Goal: Information Seeking & Learning: Learn about a topic

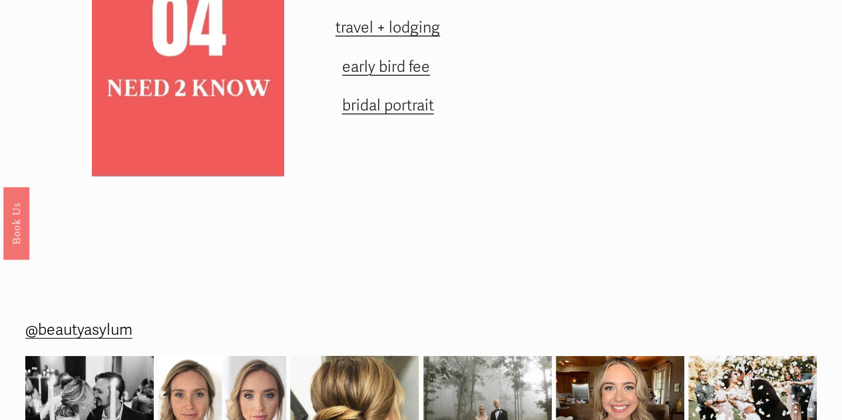
scroll to position [1949, 0]
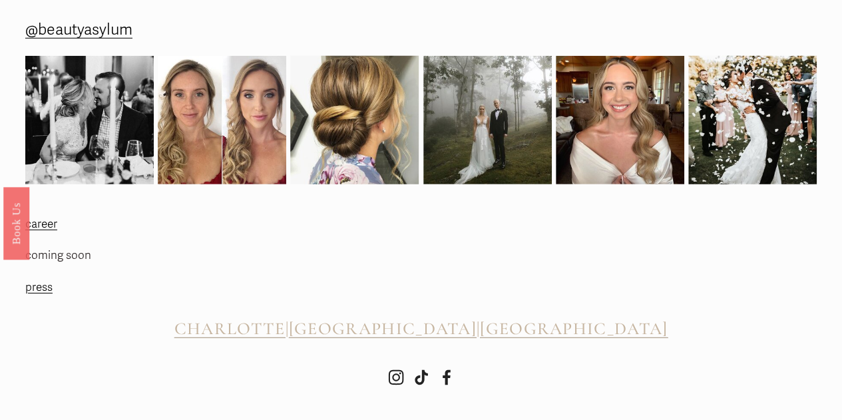
click at [286, 328] on span "CHARLOTTE" at bounding box center [229, 328] width 111 height 21
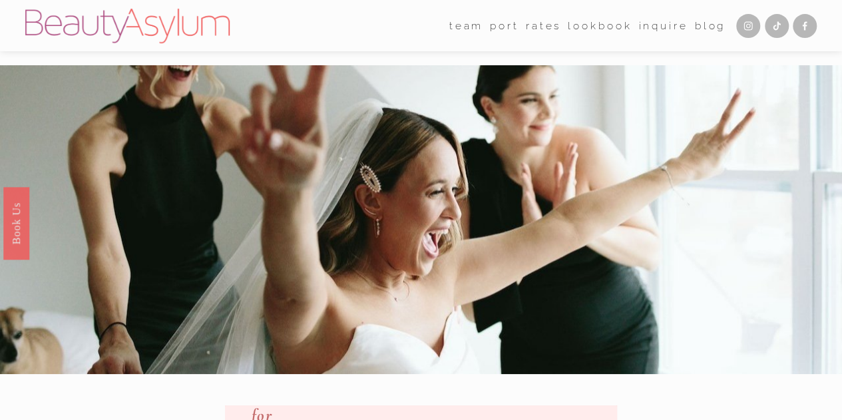
click at [539, 25] on link "Rates" at bounding box center [543, 25] width 35 height 21
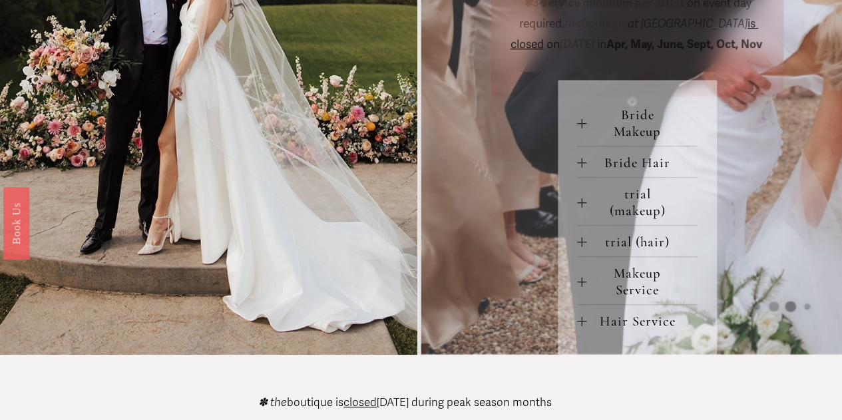
scroll to position [573, 0]
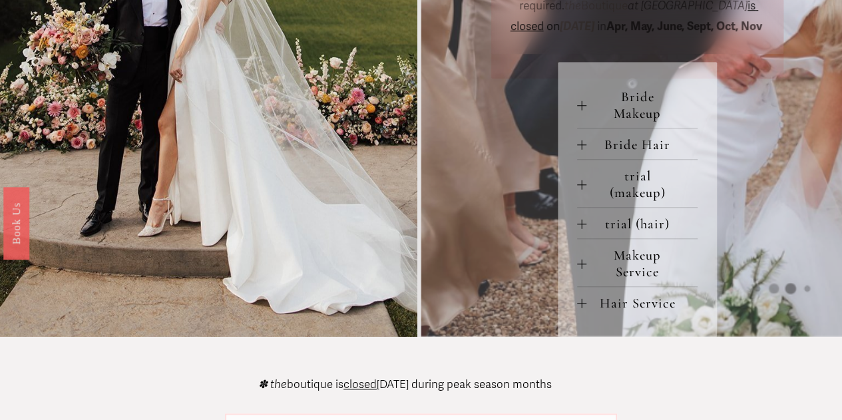
click at [636, 122] on span "Bride Makeup" at bounding box center [642, 105] width 112 height 33
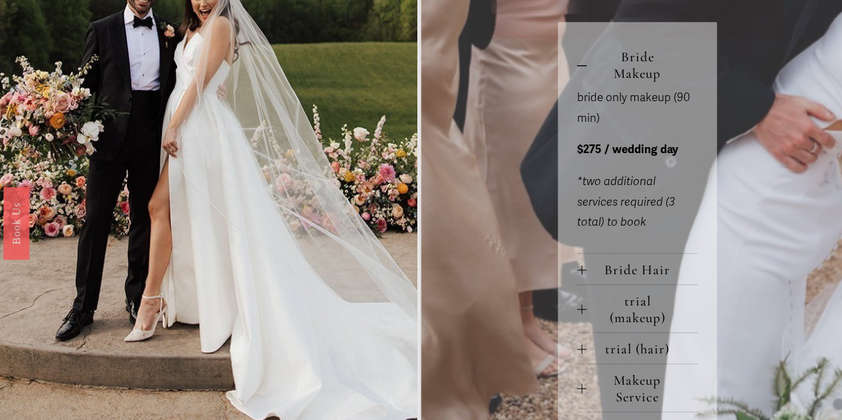
scroll to position [616, 0]
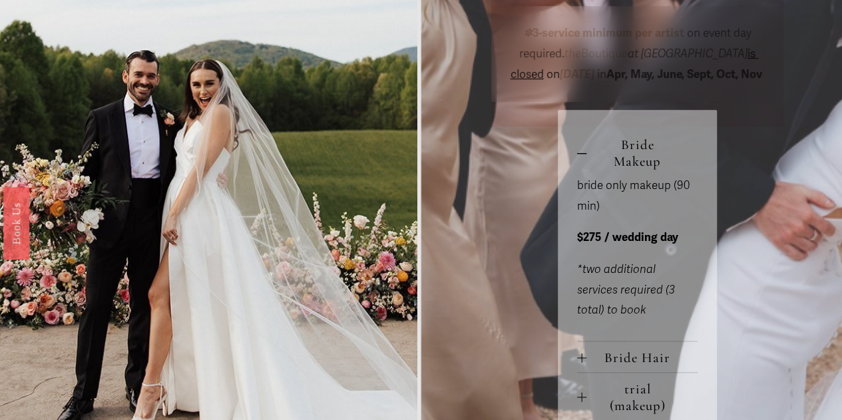
scroll to position [523, 0]
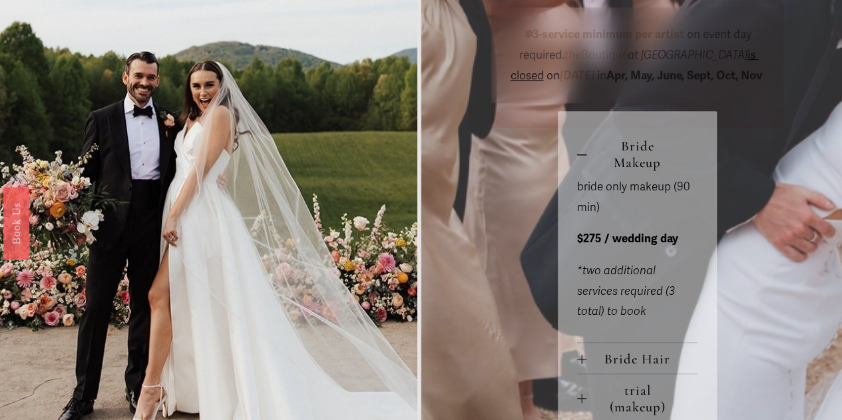
click at [825, 165] on div "Large Party R ates 6-services or more group pricing for VIEW PRICING ✽ 3-servic…" at bounding box center [421, 46] width 842 height 1009
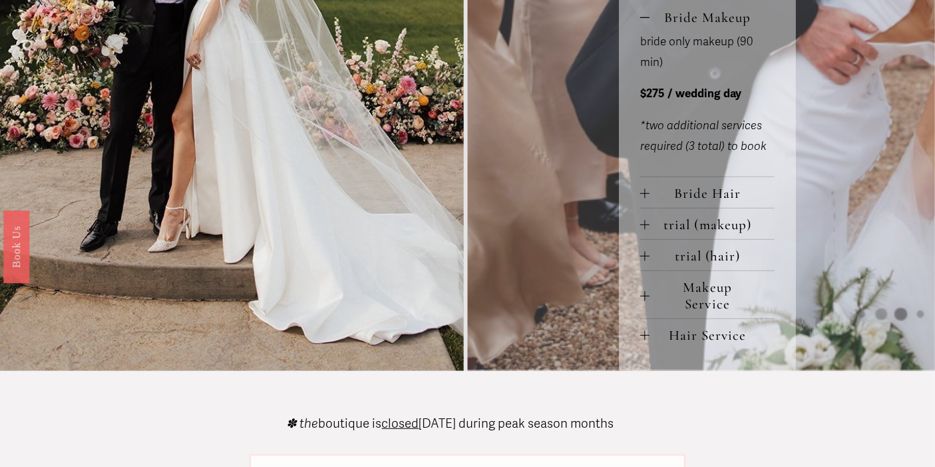
scroll to position [702, 0]
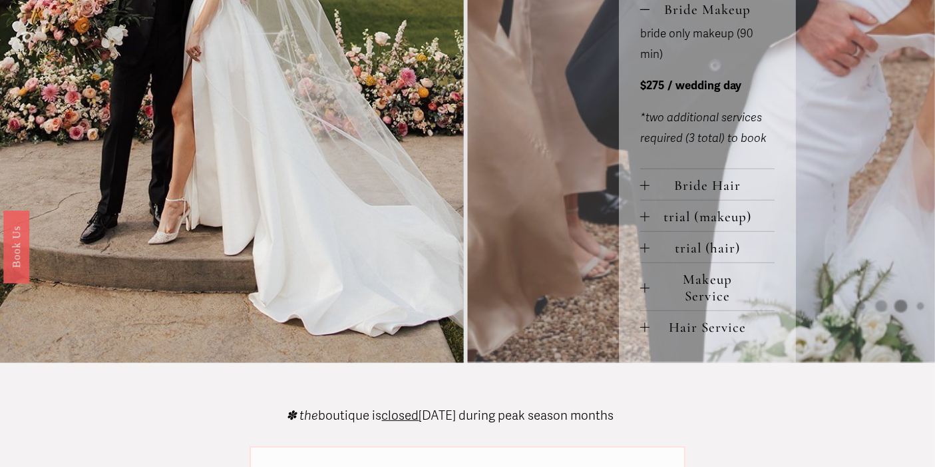
click at [731, 222] on span "trial (makeup)" at bounding box center [713, 216] width 126 height 17
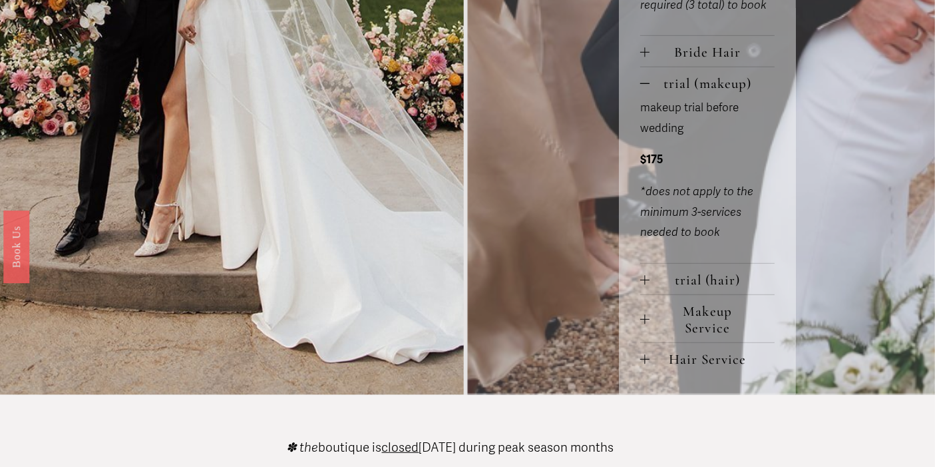
scroll to position [833, 0]
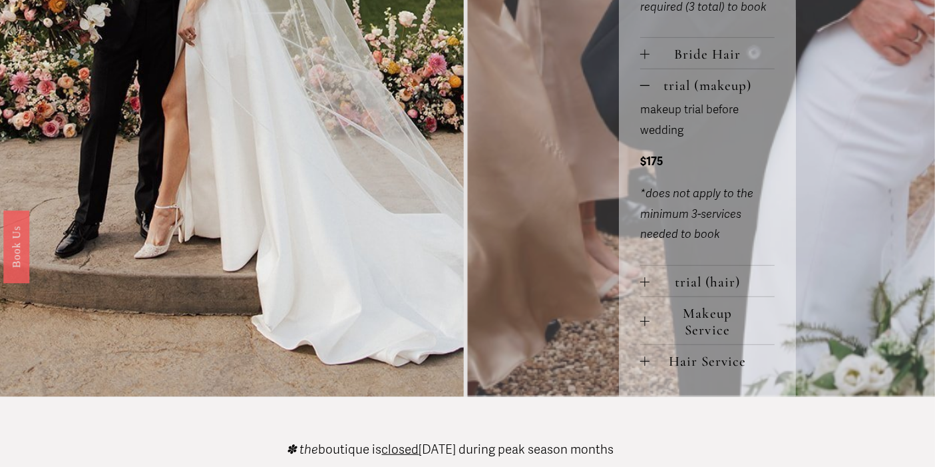
click at [732, 328] on span "Makeup Service" at bounding box center [713, 321] width 126 height 33
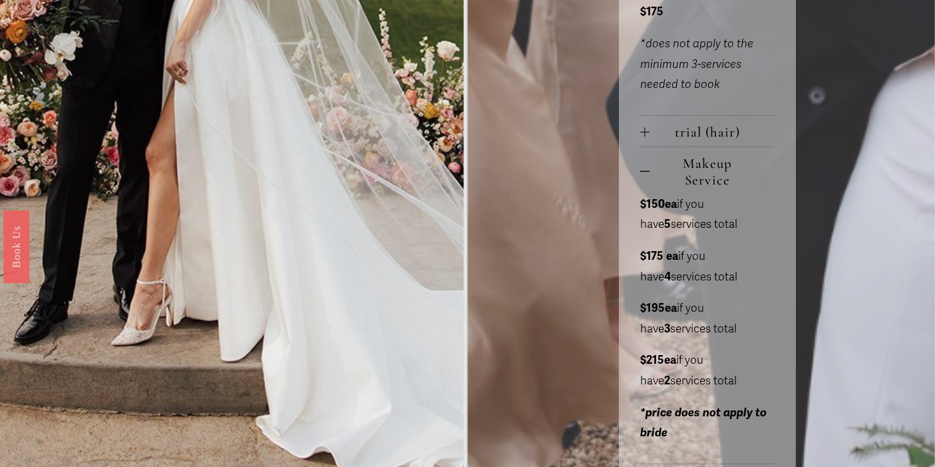
scroll to position [967, 0]
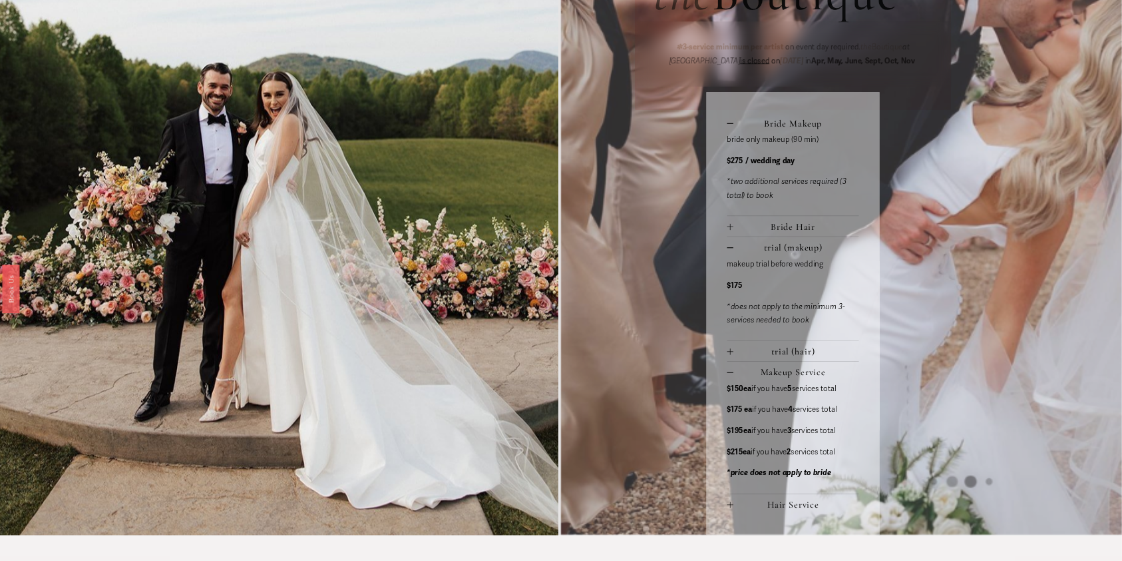
scroll to position [702, 0]
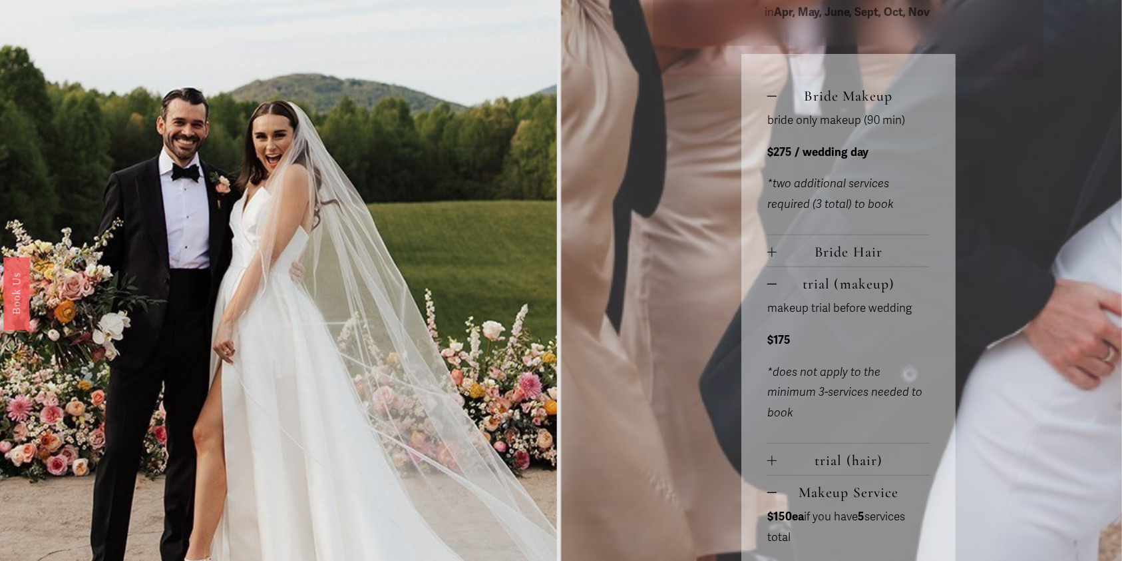
click at [847, 288] on span "trial (makeup)" at bounding box center [853, 283] width 153 height 17
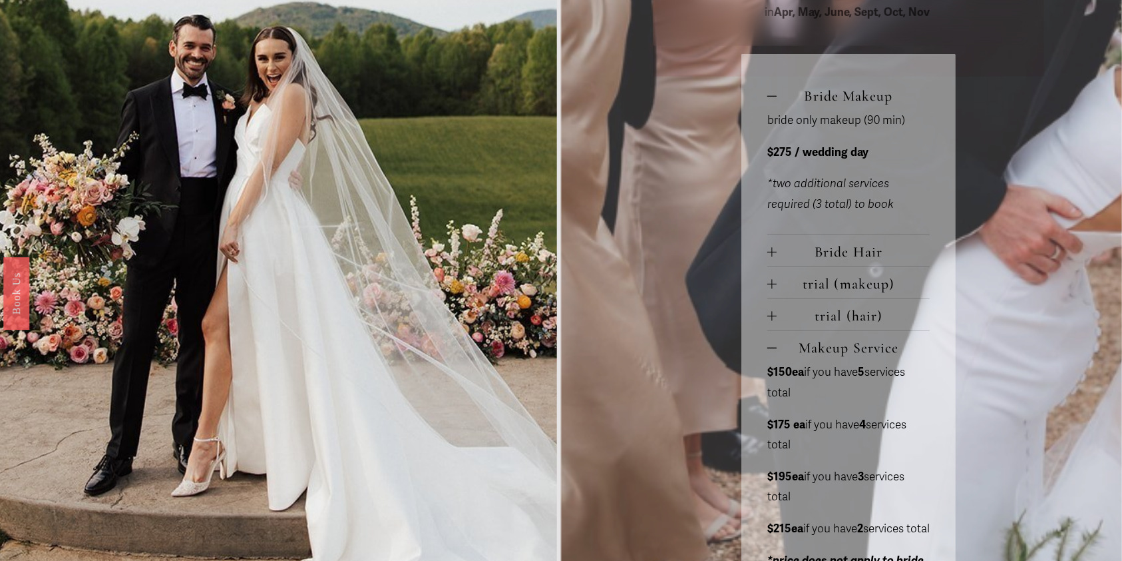
click at [836, 260] on span "Bride Hair" at bounding box center [853, 251] width 153 height 17
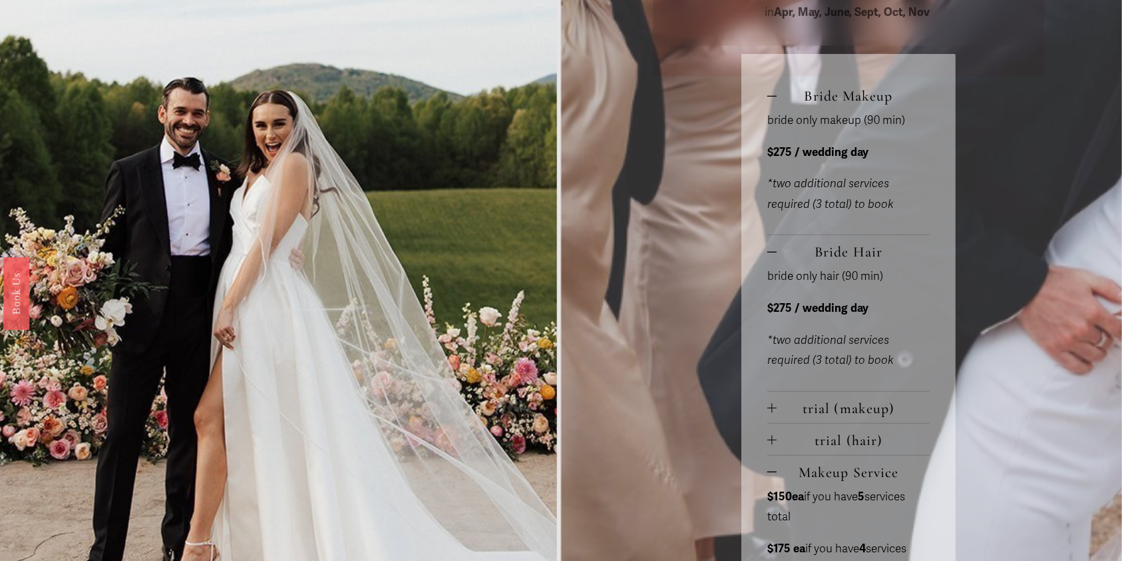
click at [836, 260] on span "Bride Hair" at bounding box center [853, 251] width 153 height 17
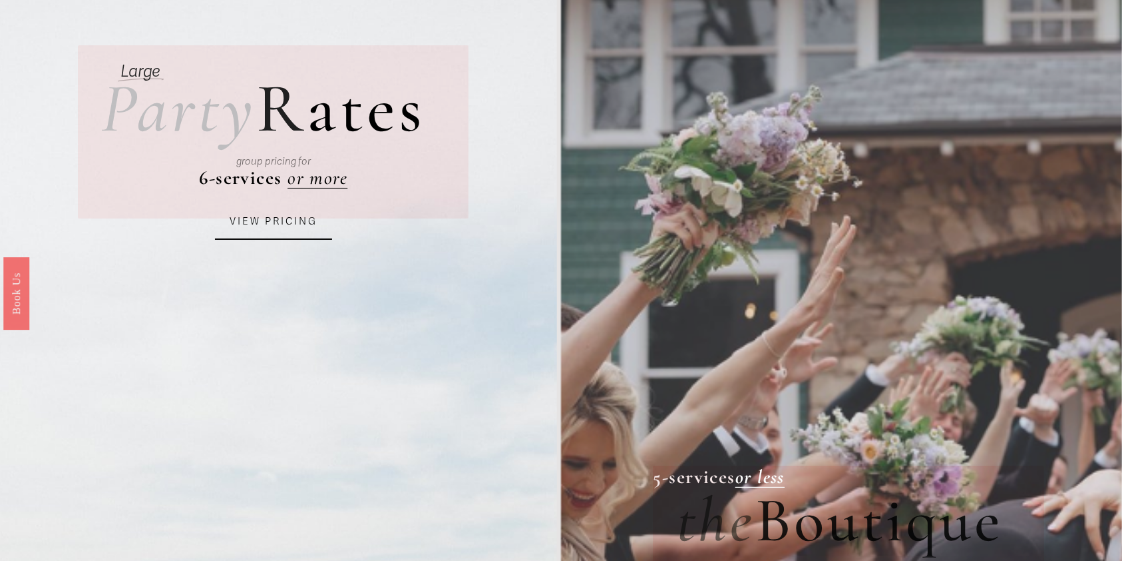
scroll to position [0, 0]
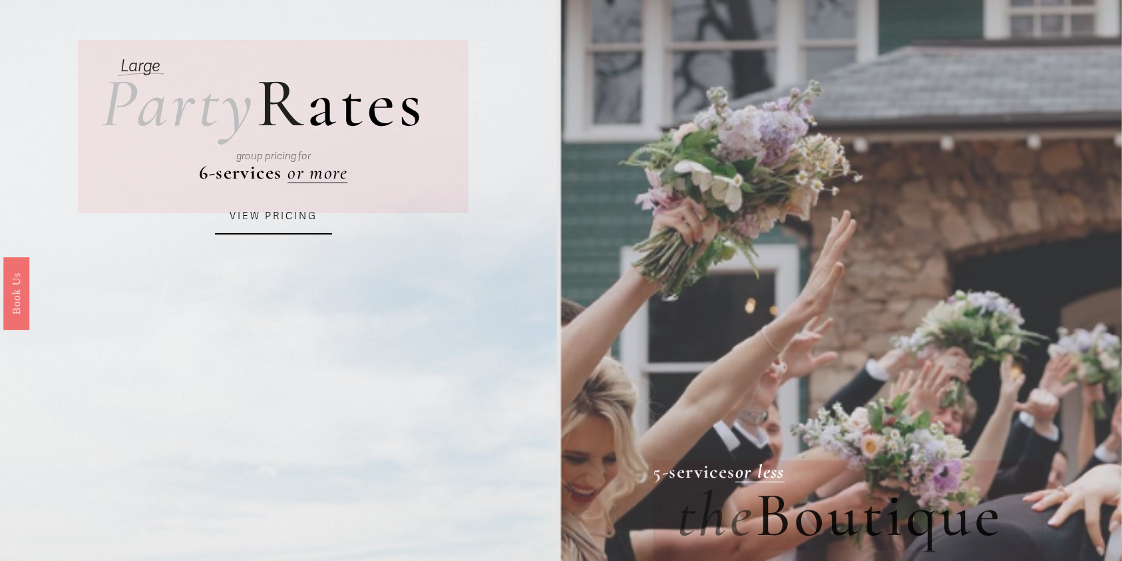
scroll to position [12, 0]
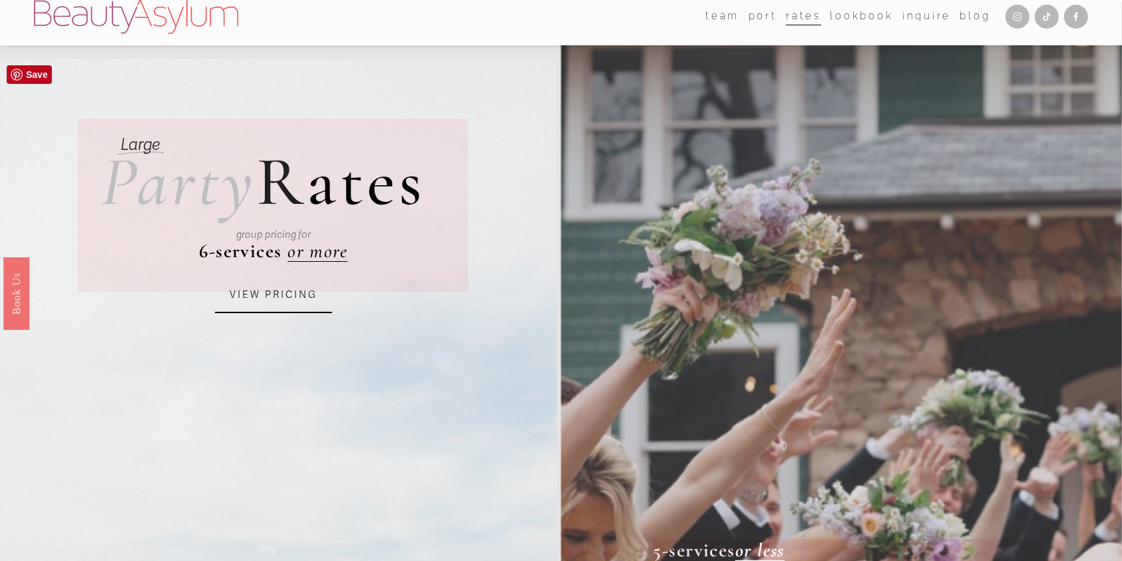
click at [284, 288] on link "VIEW PRICING" at bounding box center [273, 295] width 117 height 36
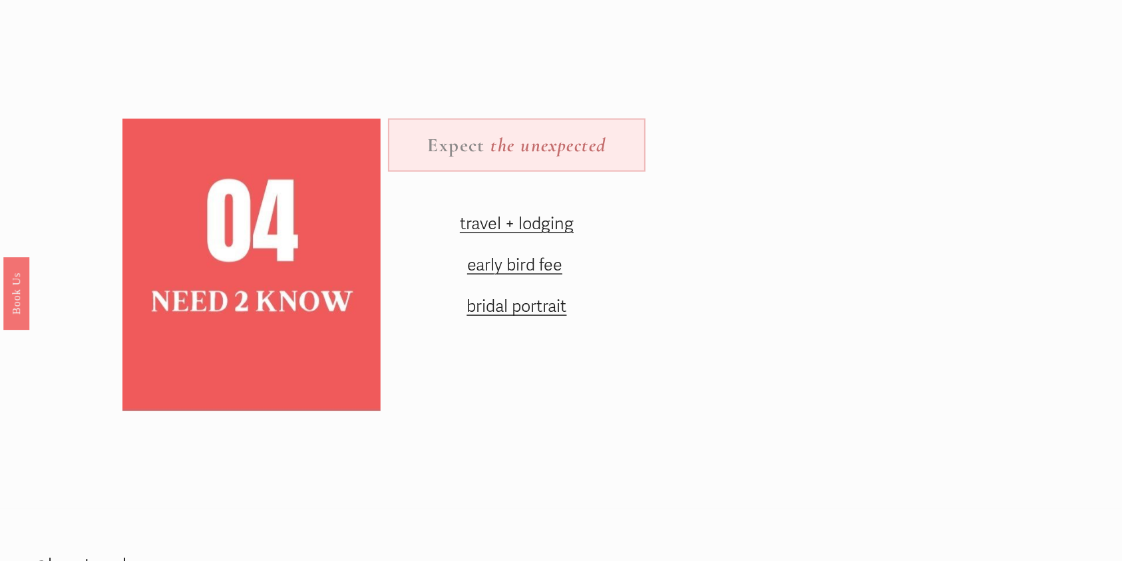
scroll to position [1761, 0]
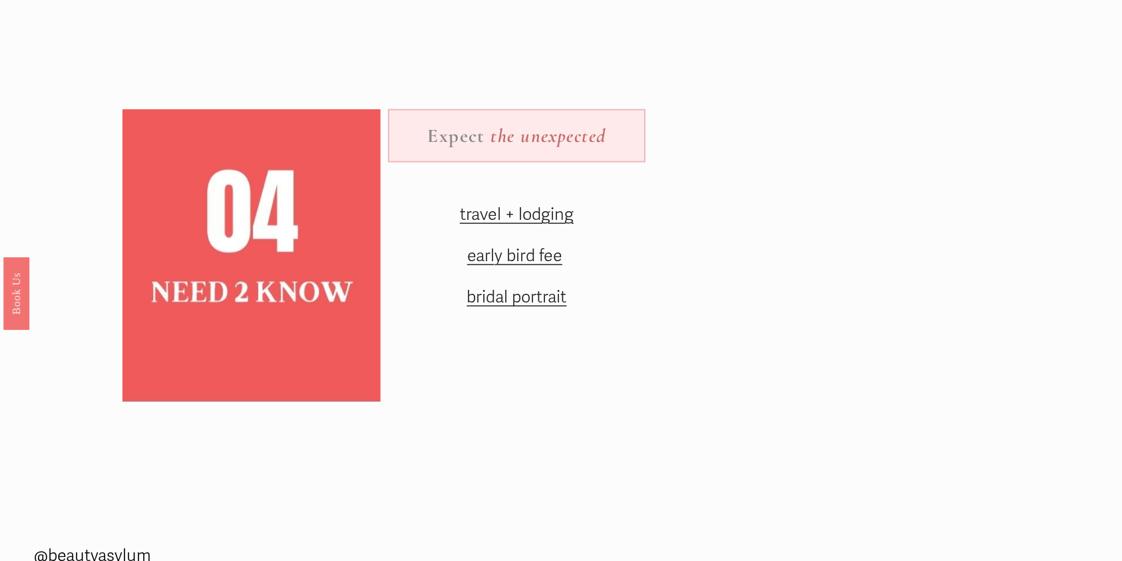
click at [537, 307] on span "bridal portrait" at bounding box center [517, 297] width 100 height 20
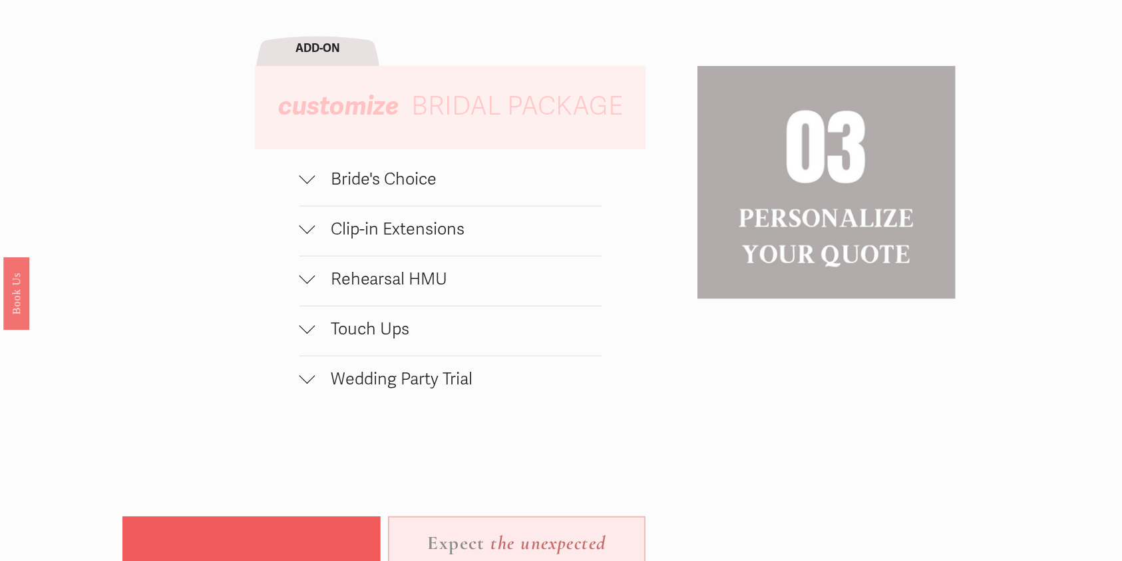
scroll to position [1297, 0]
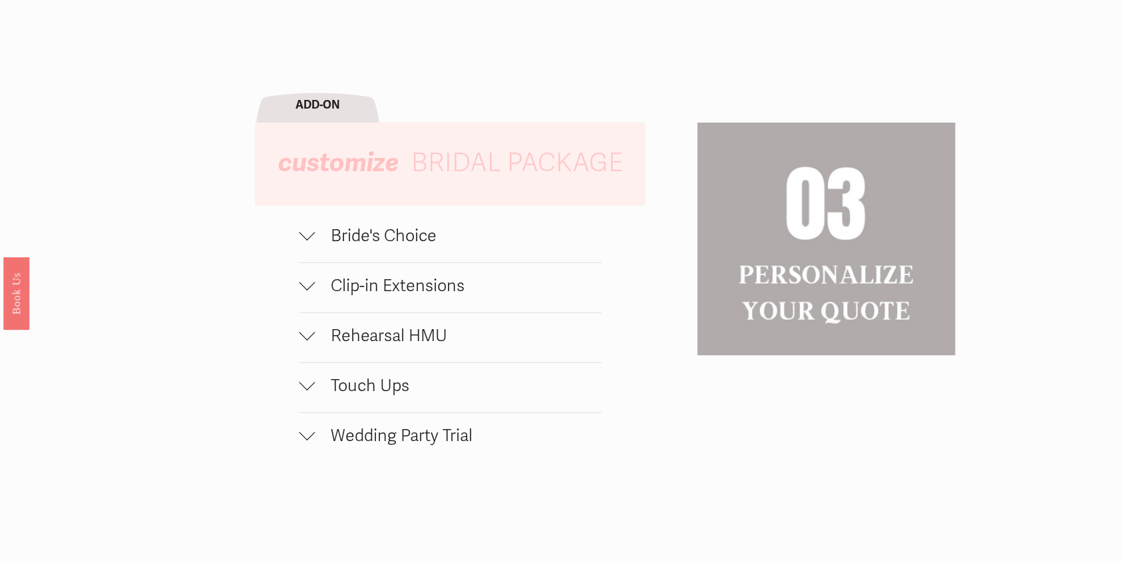
click at [412, 262] on button "Bride's Choice" at bounding box center [451, 237] width 302 height 49
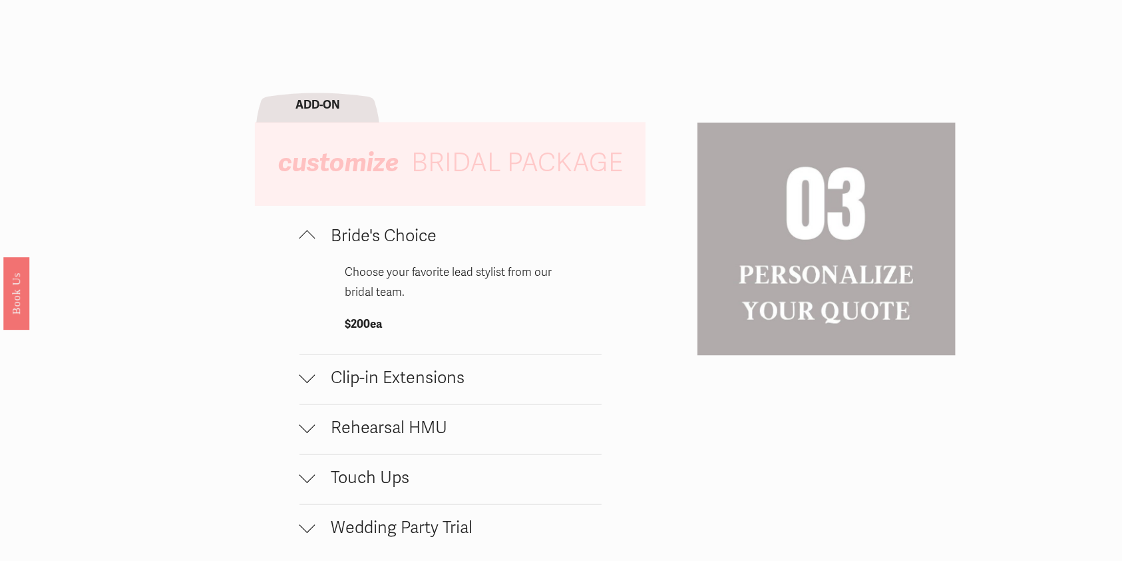
click at [412, 262] on button "Bride's Choice" at bounding box center [451, 237] width 302 height 49
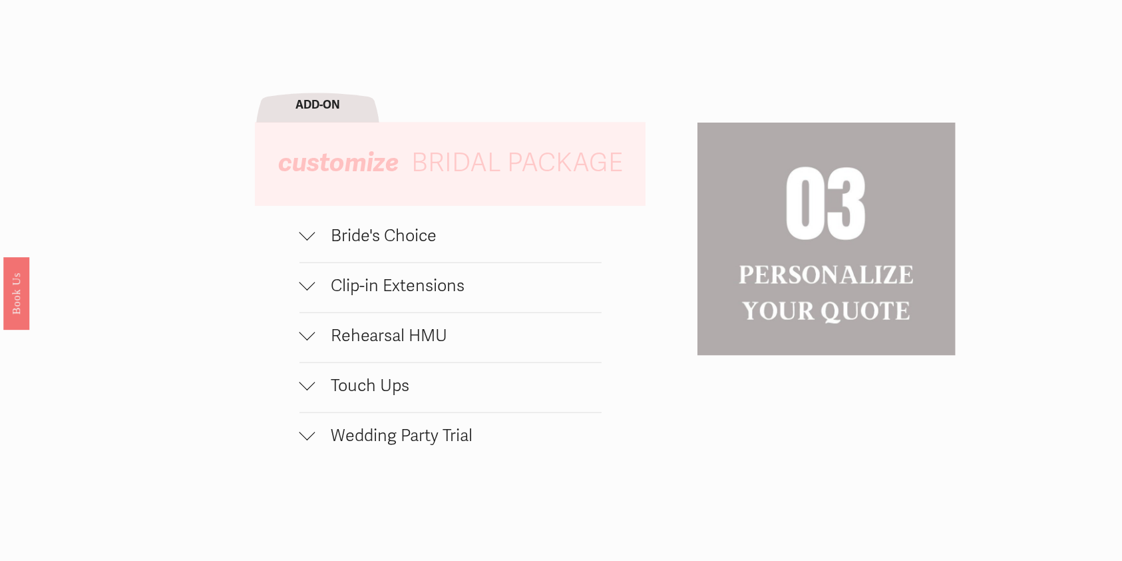
click at [410, 296] on span "Clip-in Extensions" at bounding box center [459, 286] width 286 height 20
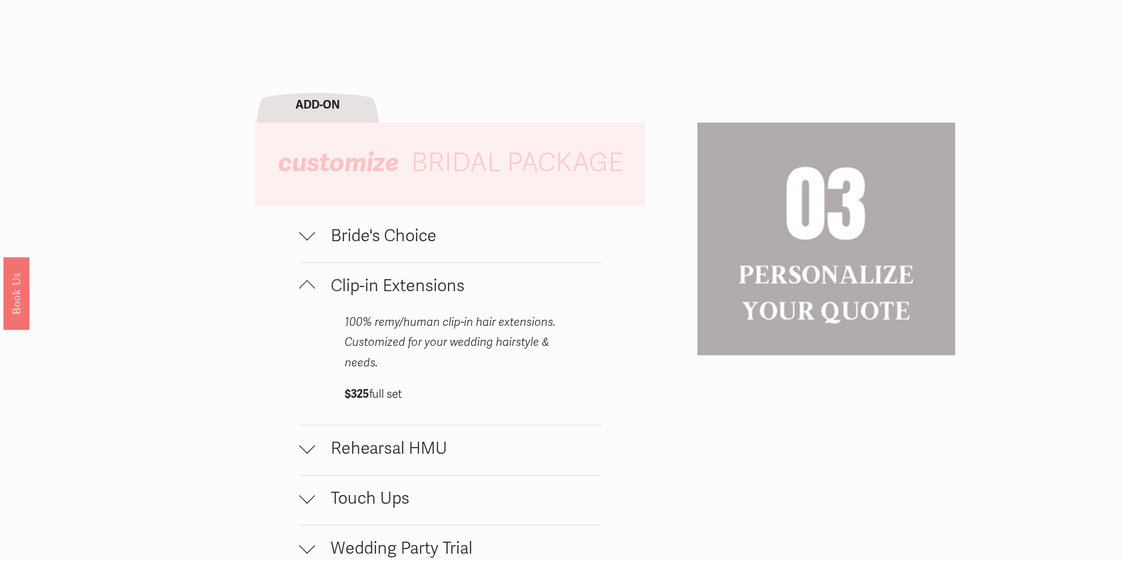
click at [410, 296] on span "Clip-in Extensions" at bounding box center [459, 286] width 286 height 20
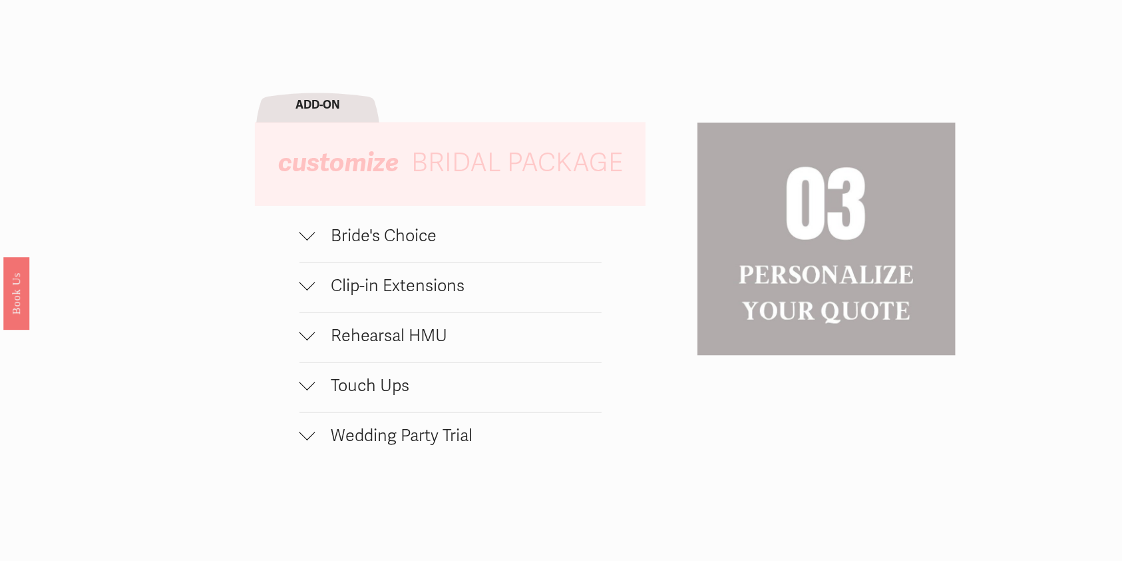
click at [415, 340] on span "Rehearsal HMU" at bounding box center [459, 336] width 286 height 20
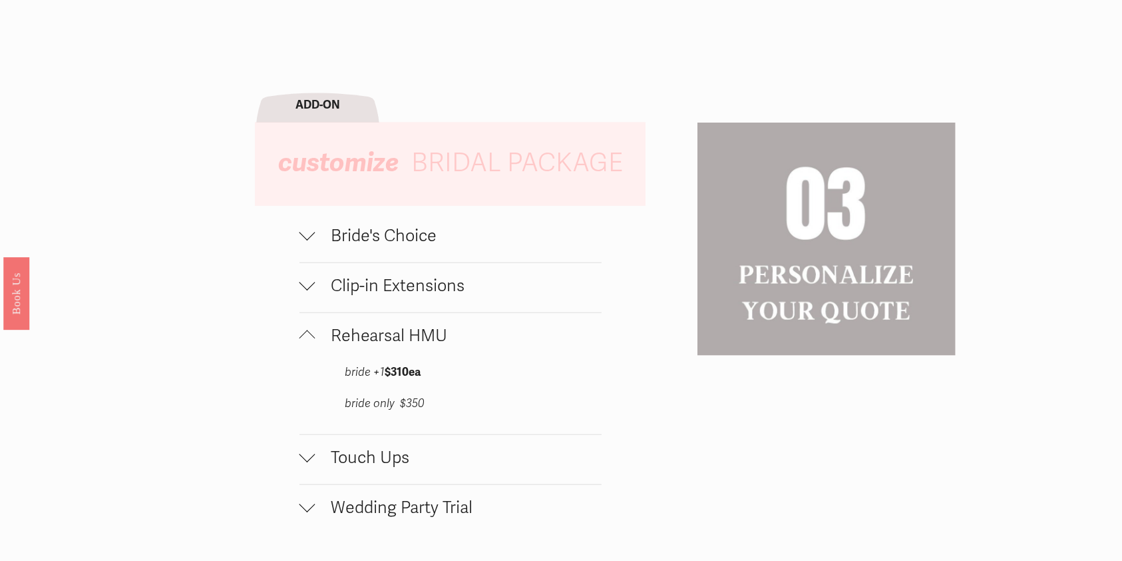
click at [415, 340] on span "Rehearsal HMU" at bounding box center [459, 336] width 286 height 20
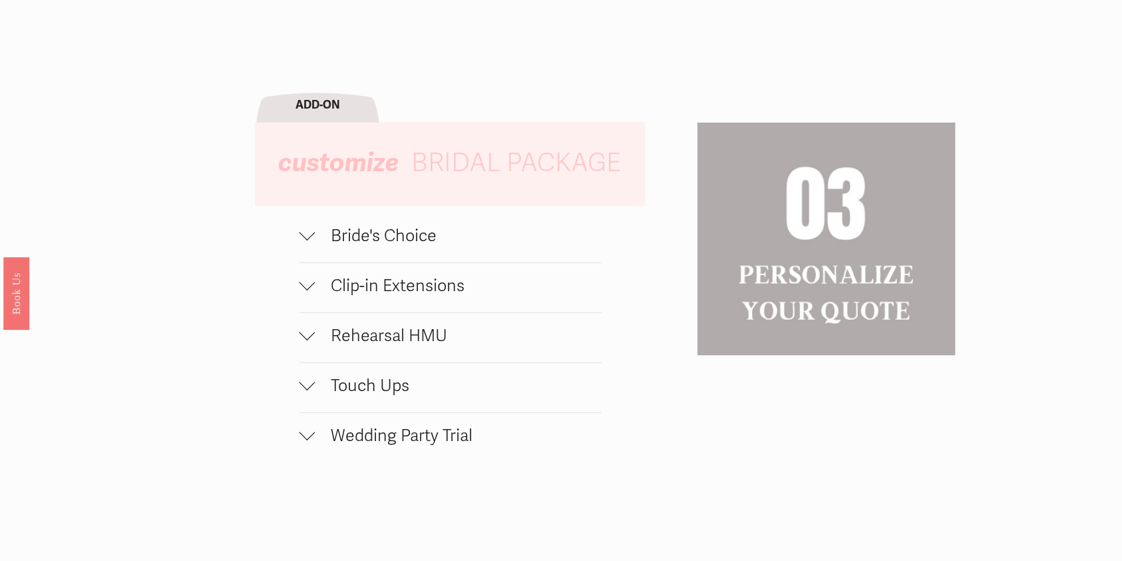
click at [373, 412] on button "Touch Ups" at bounding box center [451, 387] width 302 height 49
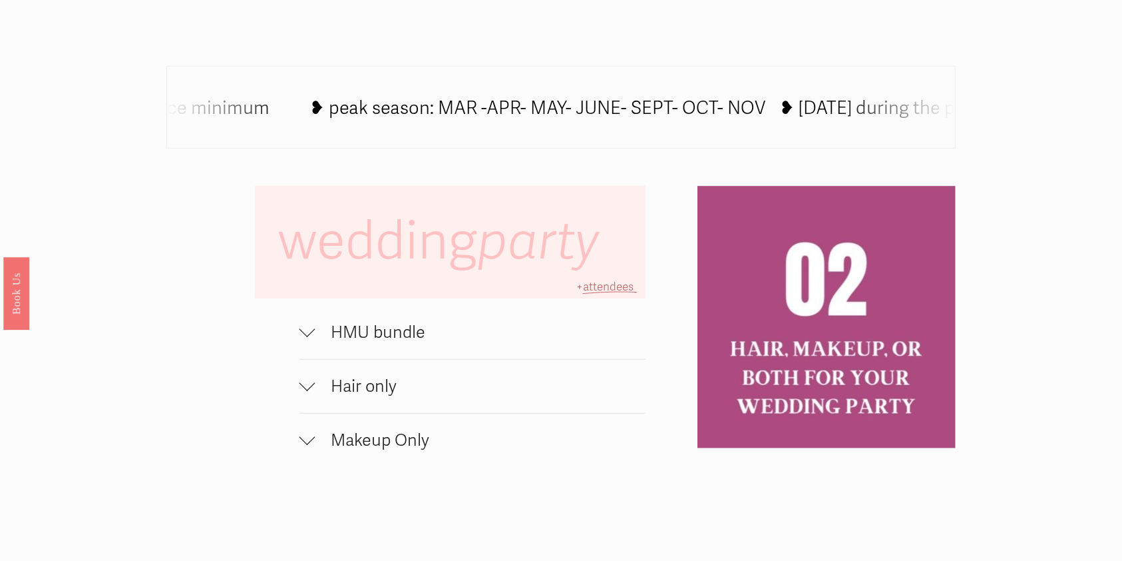
scroll to position [831, 0]
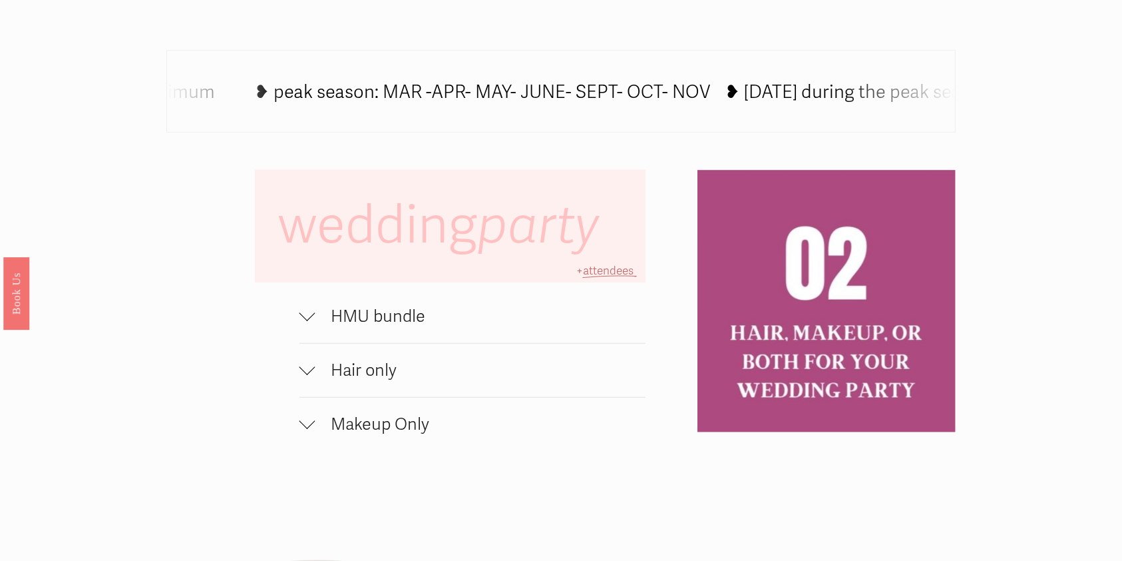
click at [401, 425] on span "Makeup Only" at bounding box center [481, 424] width 331 height 20
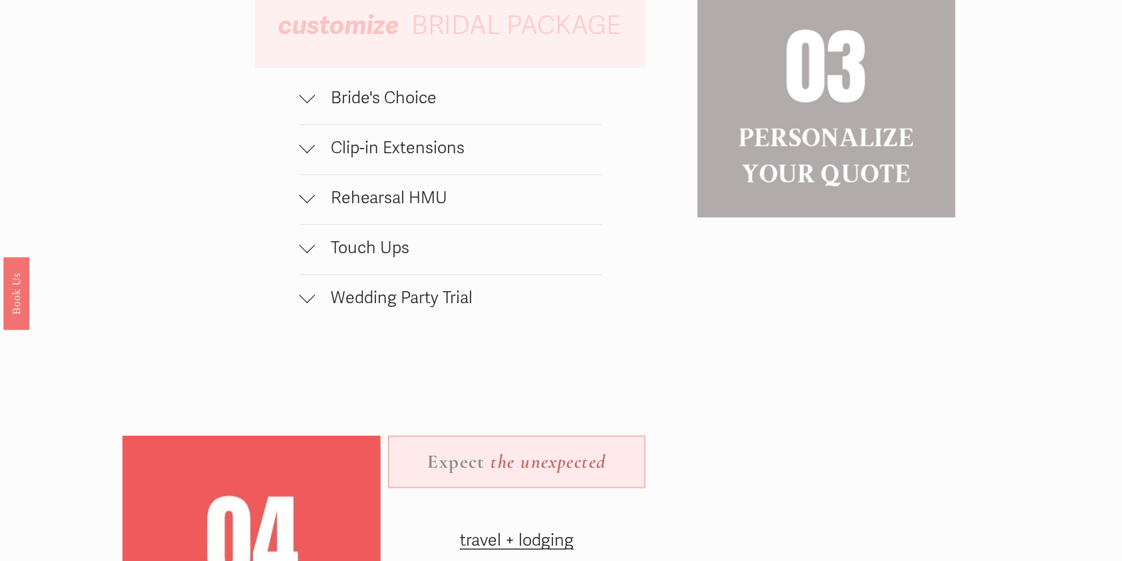
scroll to position [1527, 0]
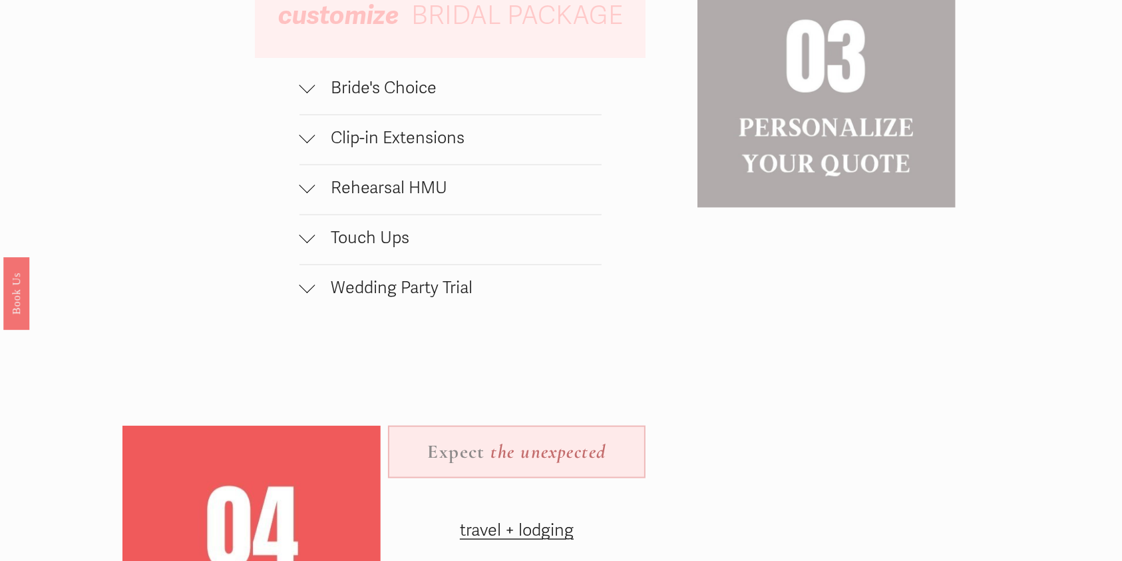
click at [421, 312] on button "Wedding Party Trial" at bounding box center [451, 289] width 302 height 49
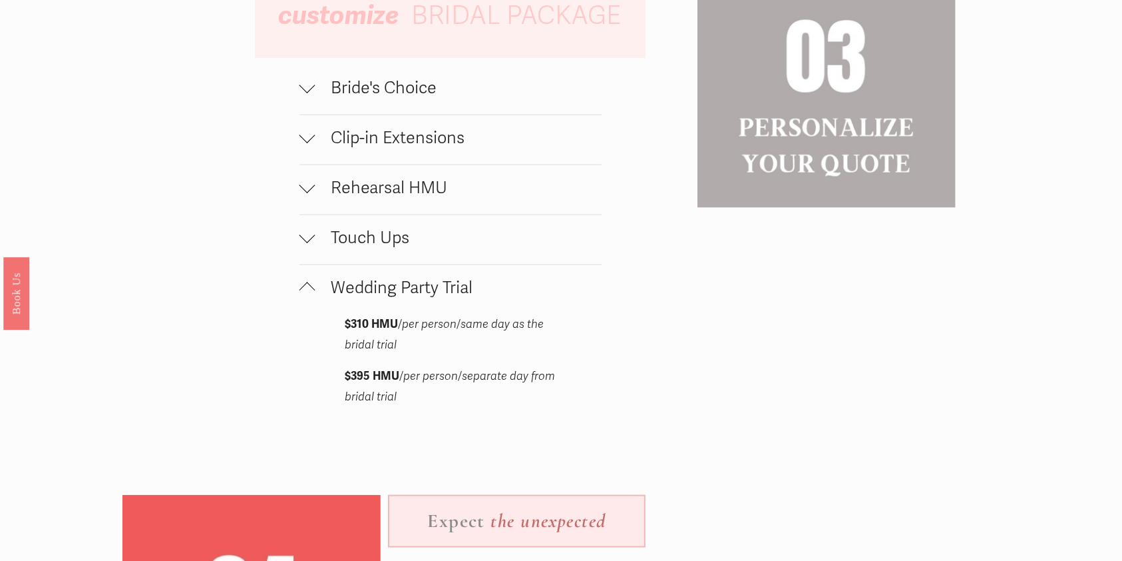
click at [416, 296] on span "Wedding Party Trial" at bounding box center [459, 288] width 286 height 20
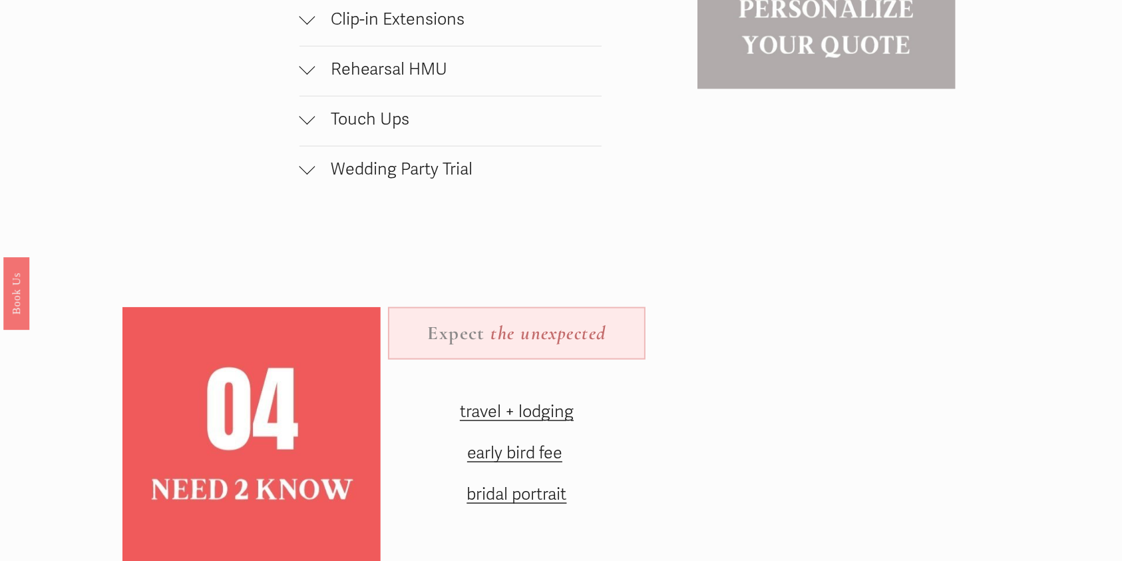
scroll to position [1662, 0]
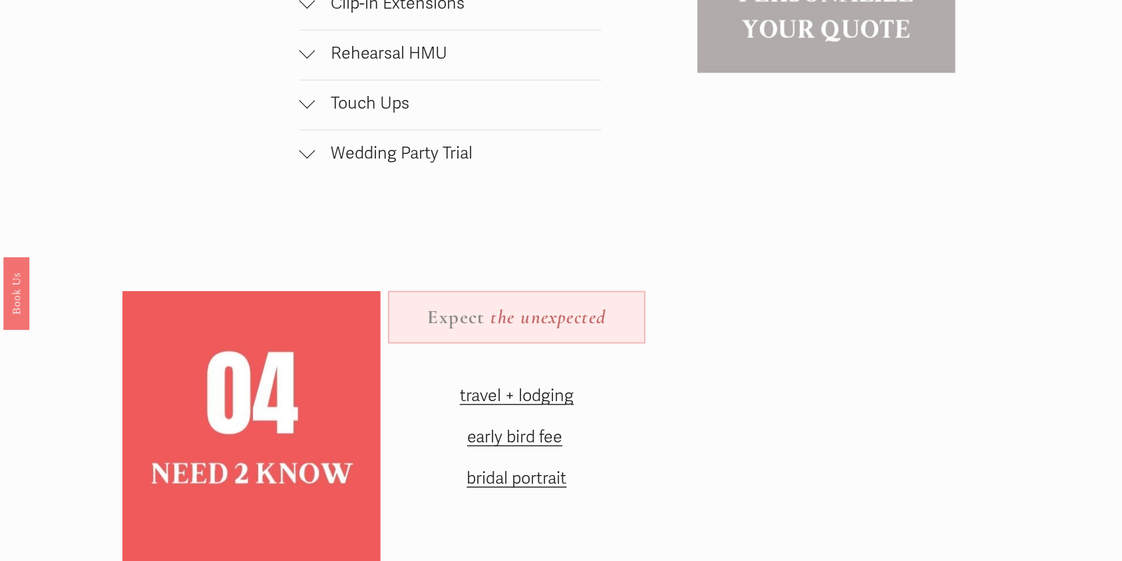
click at [442, 63] on span "Rehearsal HMU" at bounding box center [459, 53] width 286 height 20
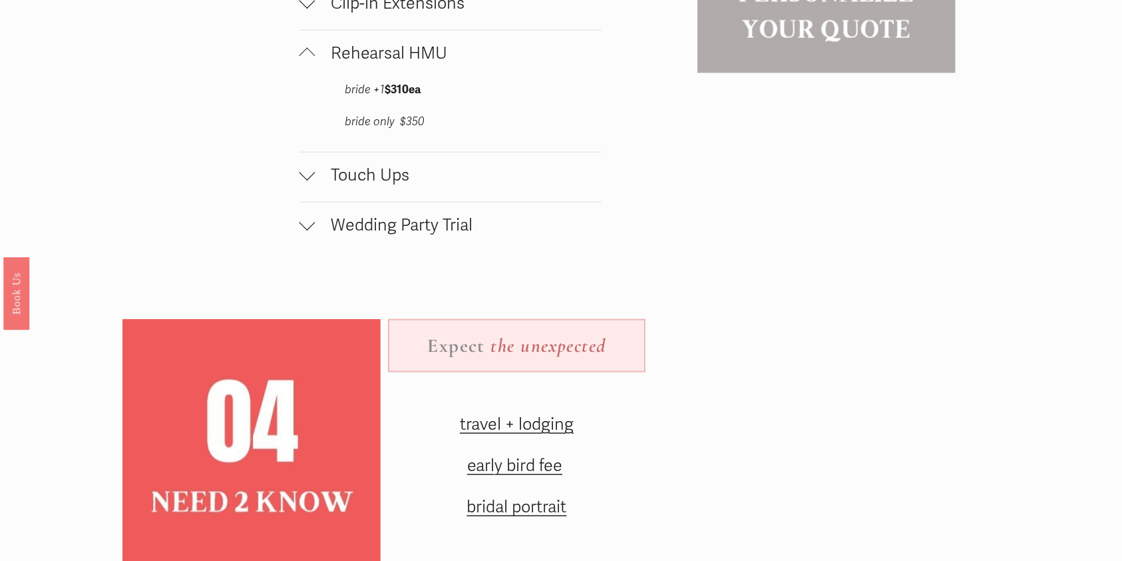
click at [442, 63] on span "Rehearsal HMU" at bounding box center [459, 53] width 286 height 20
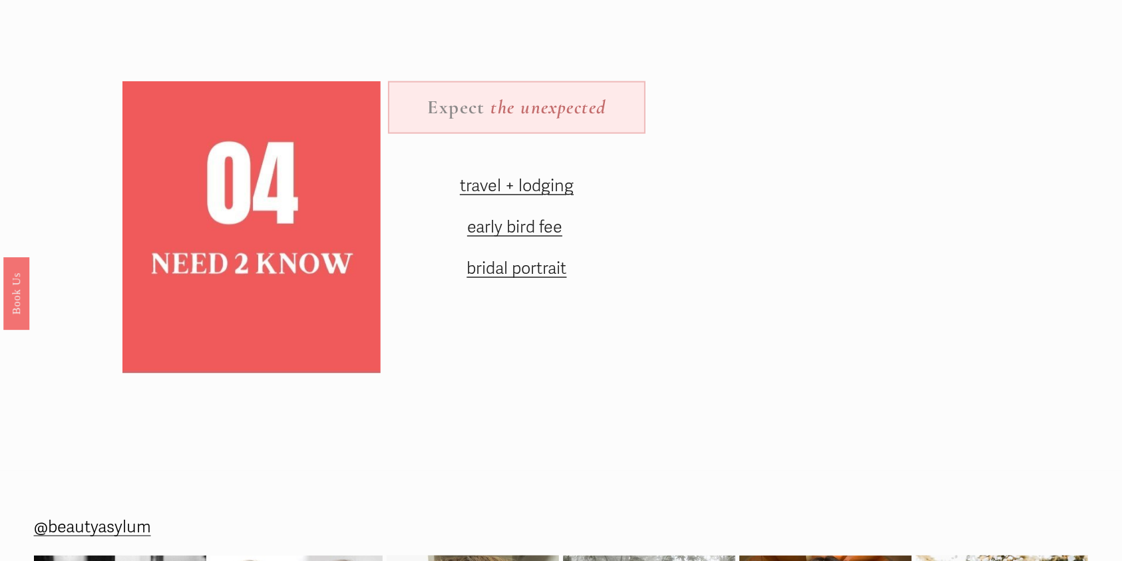
scroll to position [1881, 0]
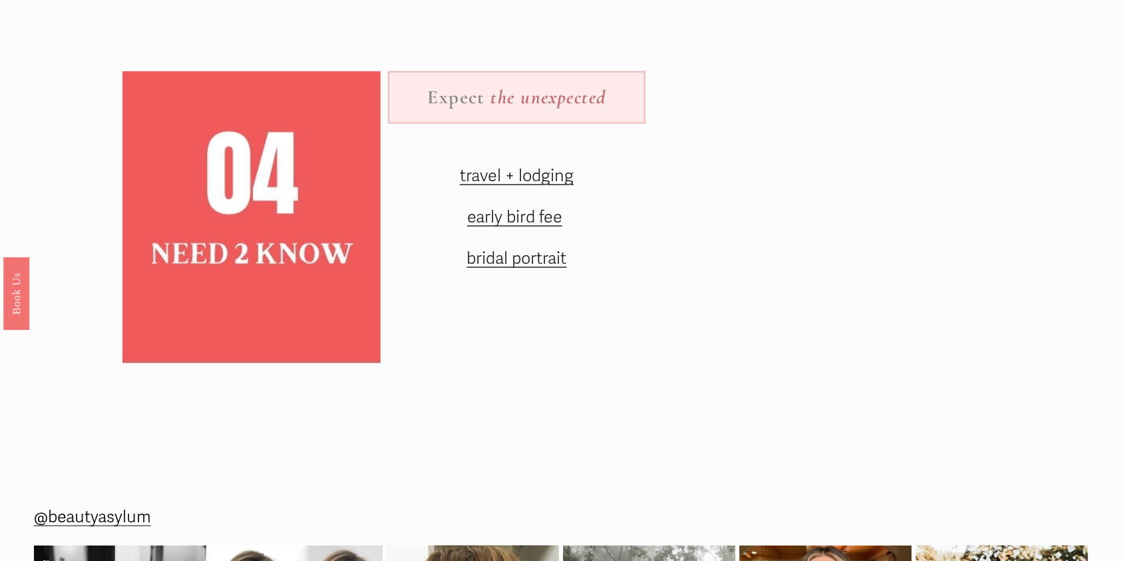
click at [537, 186] on span "travel + lodging" at bounding box center [517, 176] width 114 height 20
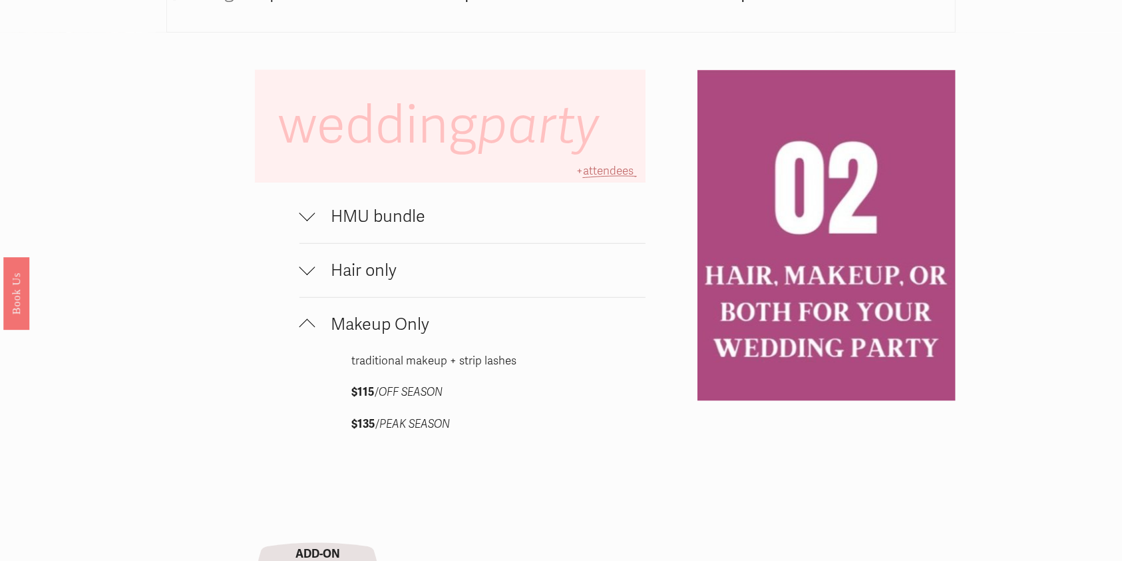
scroll to position [927, 0]
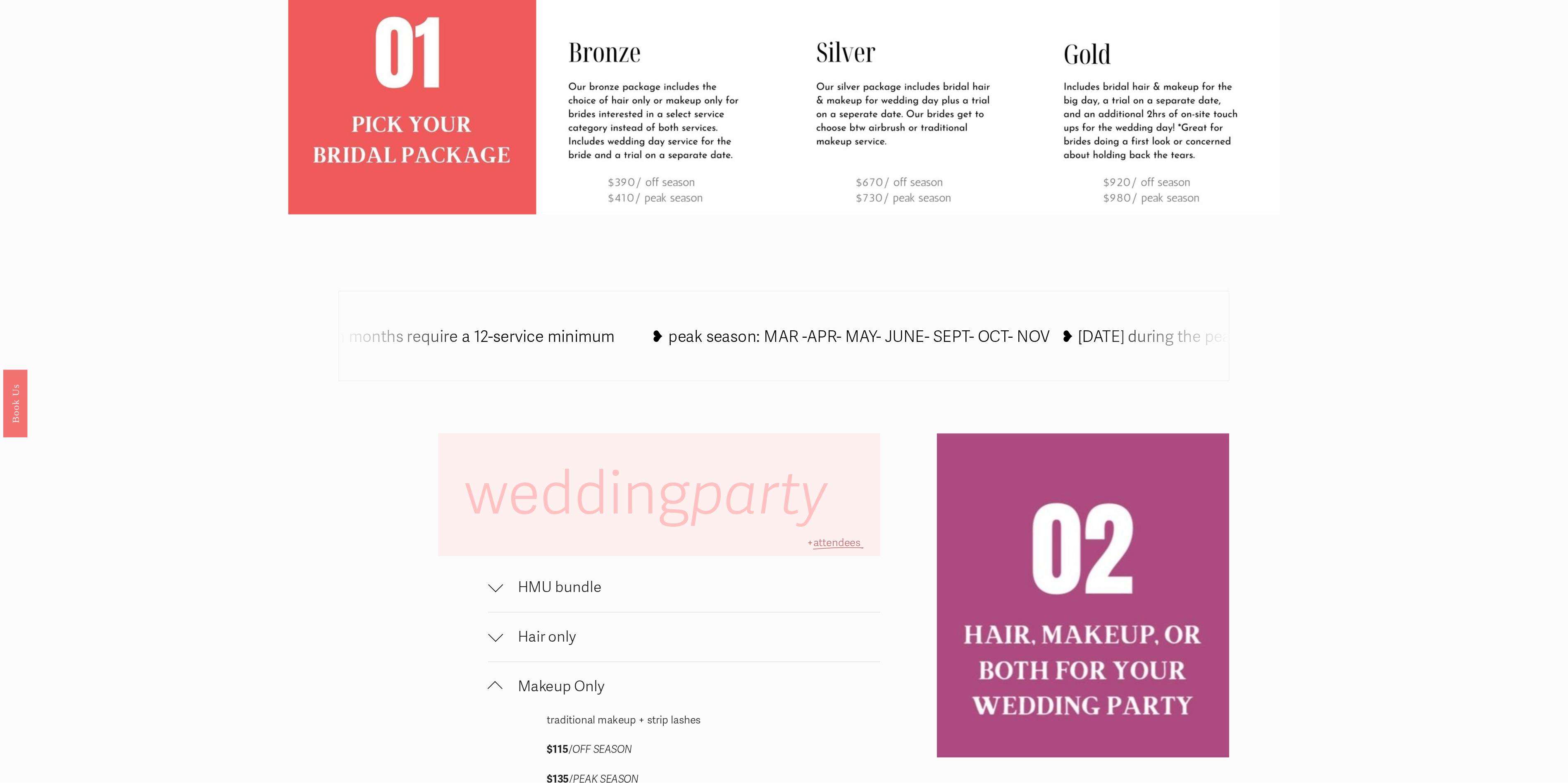
scroll to position [438, 0]
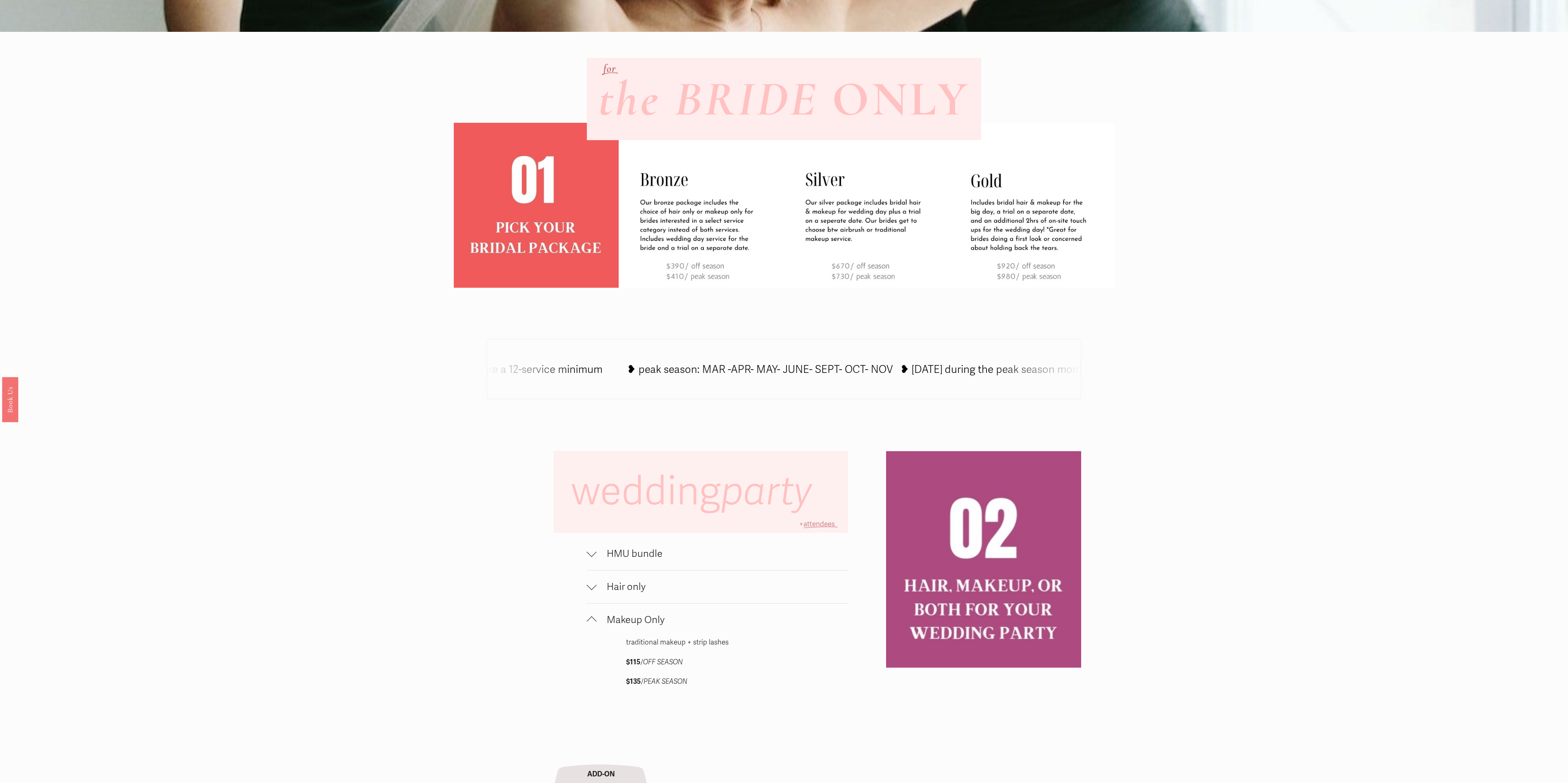
scroll to position [292, 0]
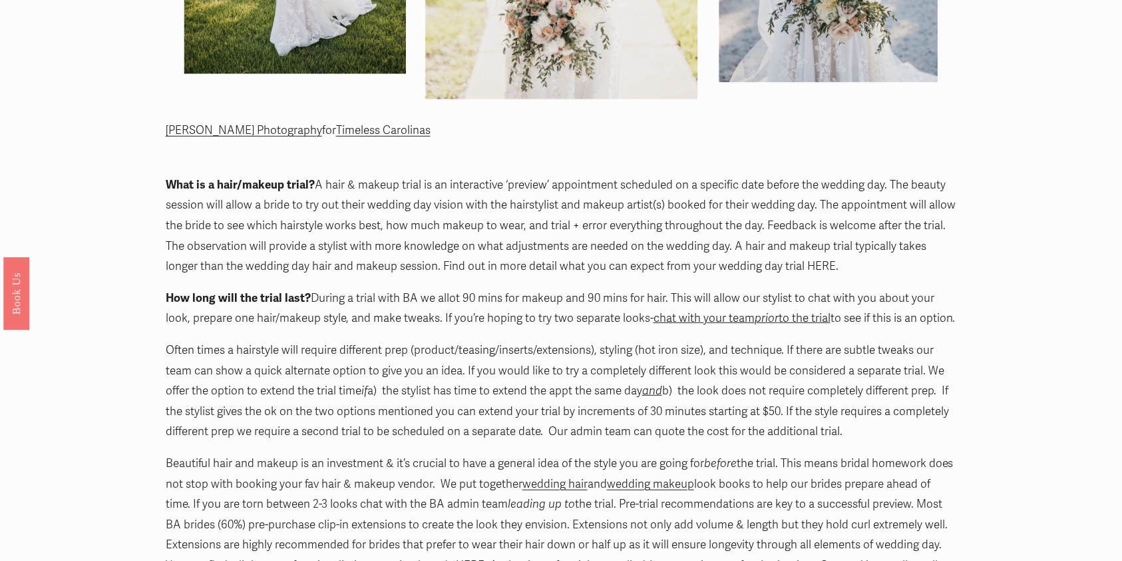
scroll to position [724, 0]
